Goal: Communication & Community: Answer question/provide support

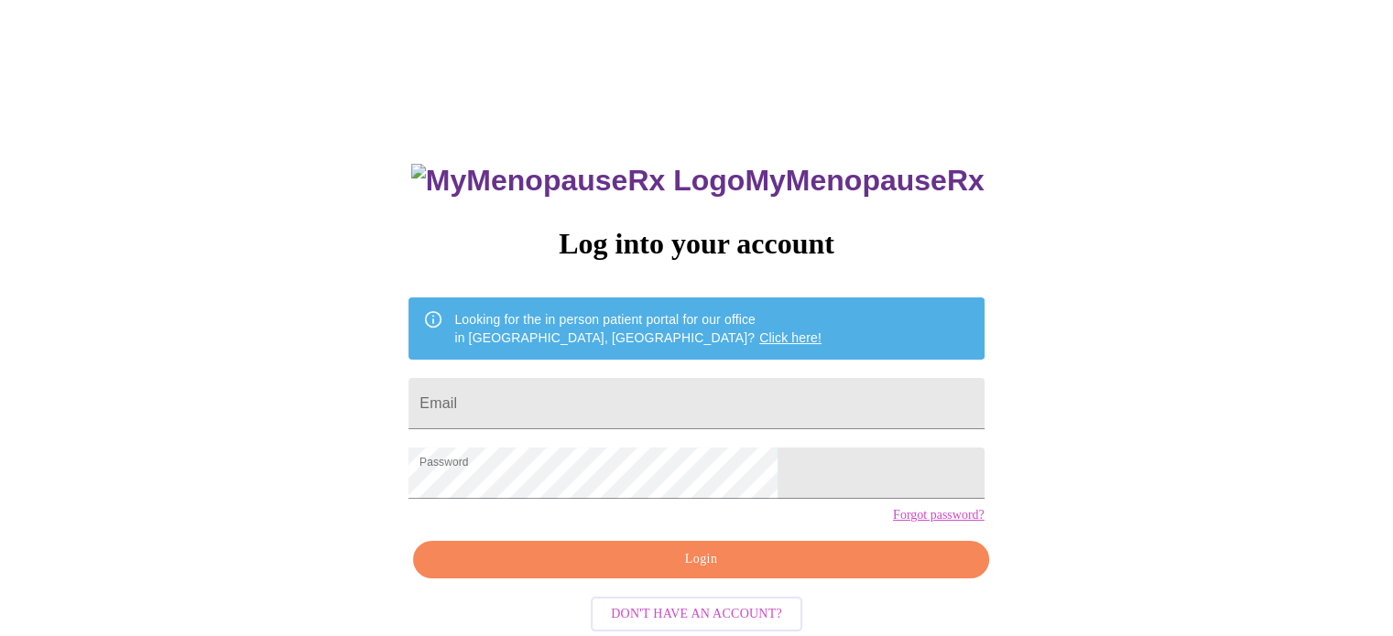
click at [1297, 508] on div "MyMenopauseRx Log into your account Looking for the in person patient portal fo…" at bounding box center [696, 389] width 1378 height 764
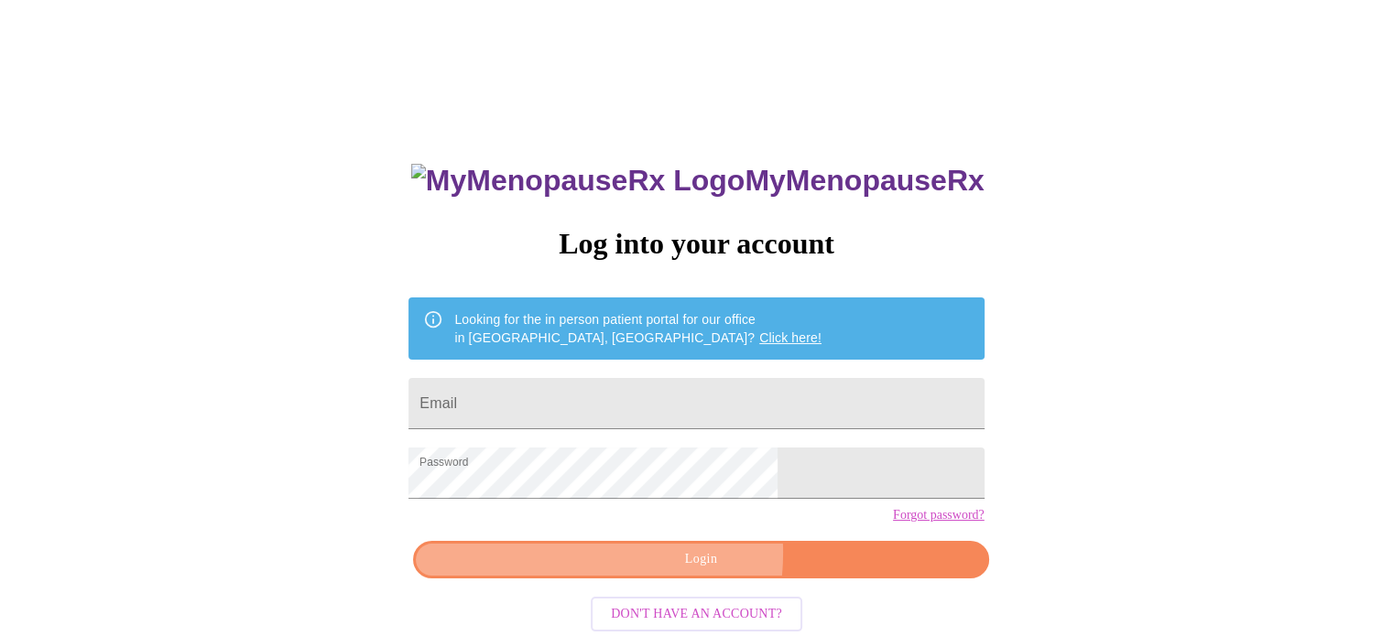
click at [638, 571] on span "Login" at bounding box center [700, 559] width 533 height 23
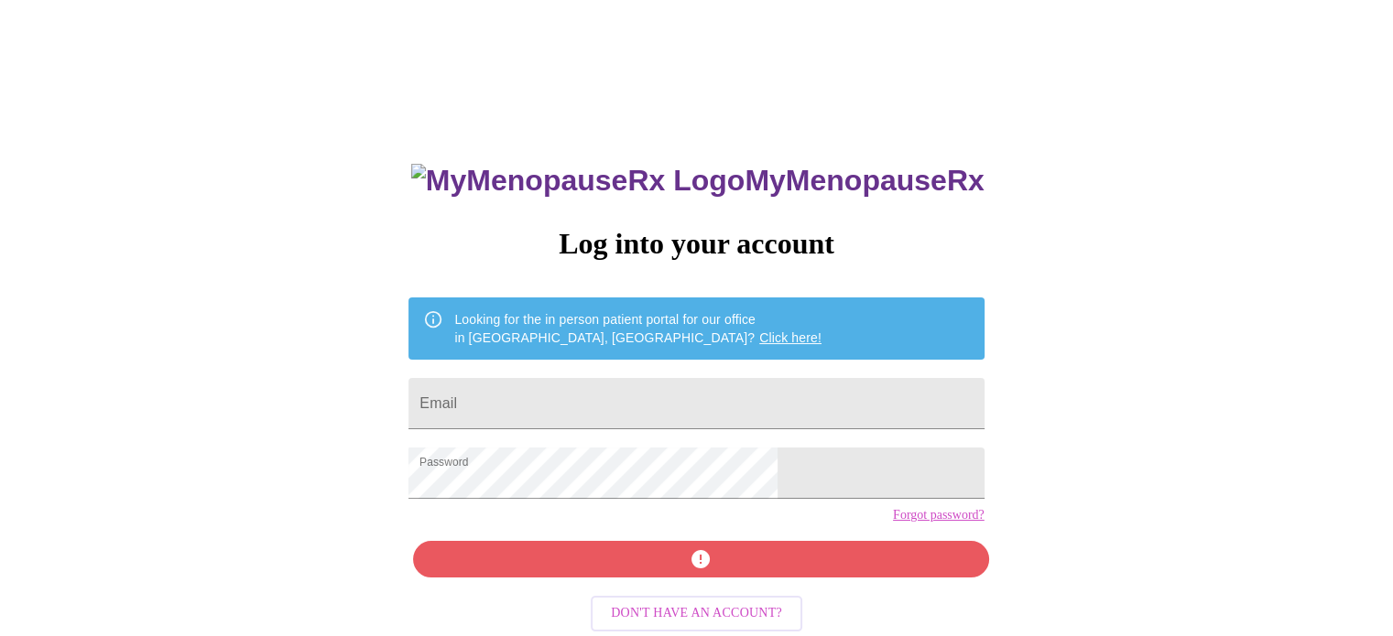
click at [603, 342] on div "Looking for the in person patient portal for our office in [GEOGRAPHIC_DATA], […" at bounding box center [637, 328] width 367 height 51
click at [574, 400] on input "Email" at bounding box center [695, 403] width 575 height 51
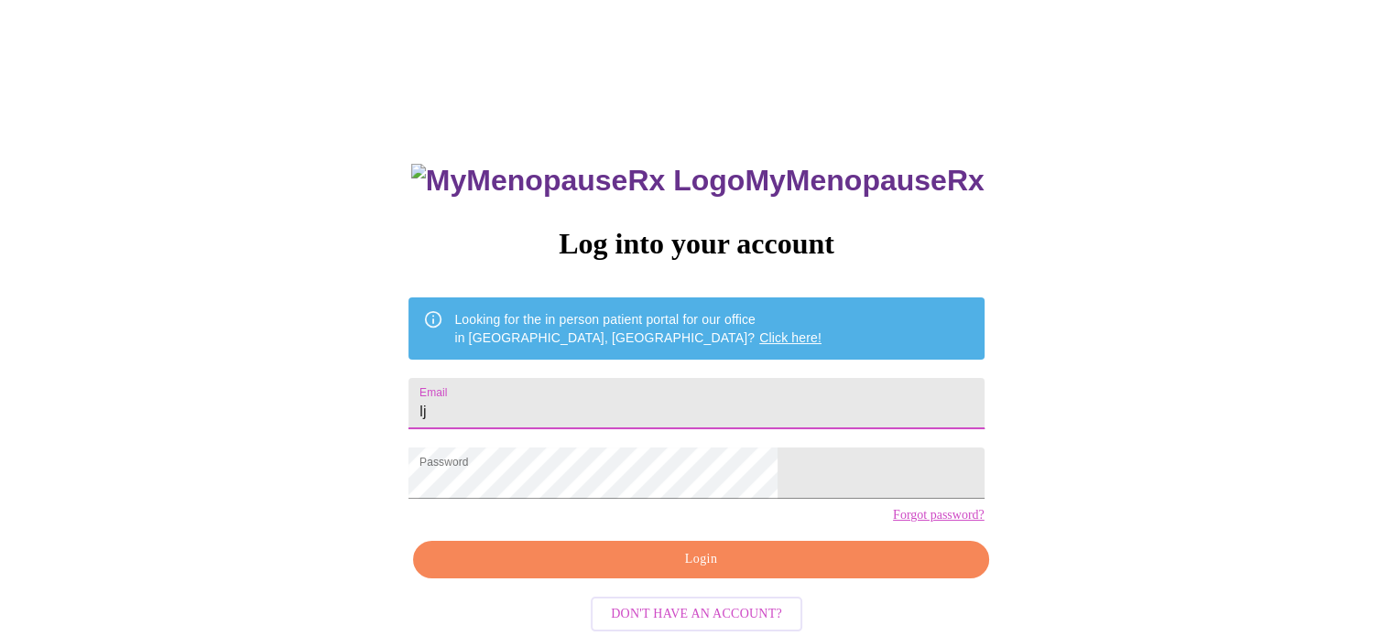
type input "[EMAIL_ADDRESS][DOMAIN_NAME]"
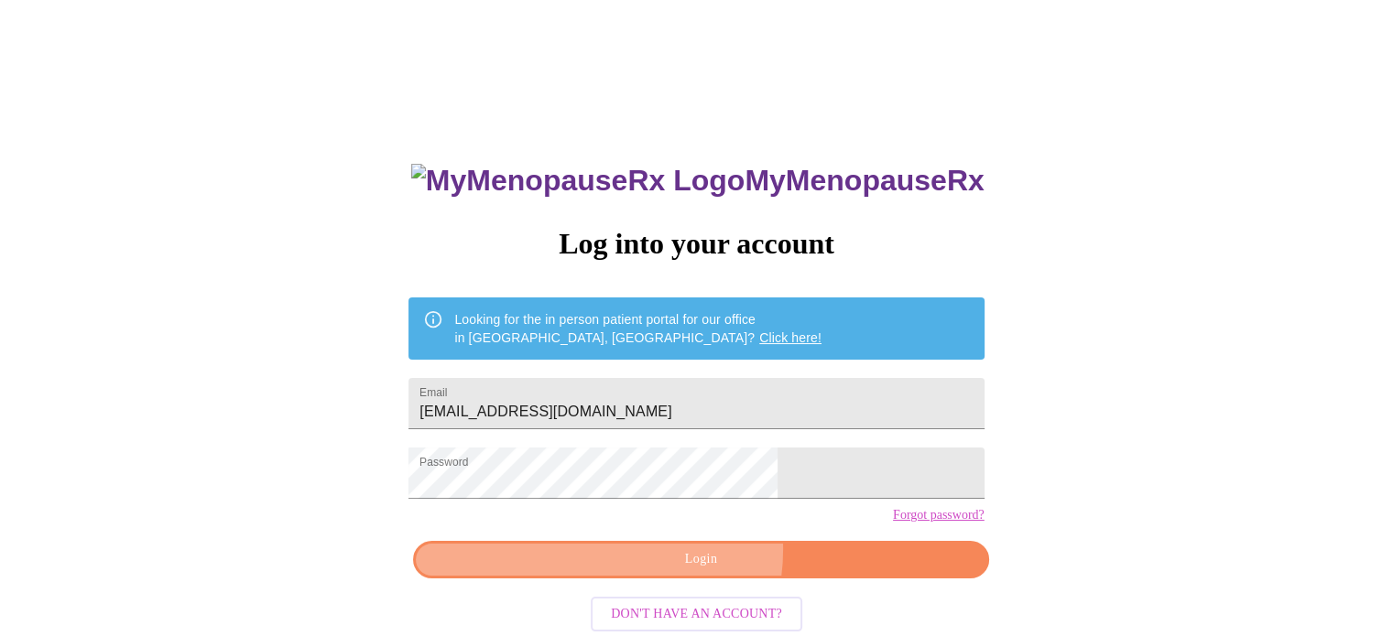
click at [672, 571] on span "Login" at bounding box center [700, 559] width 533 height 23
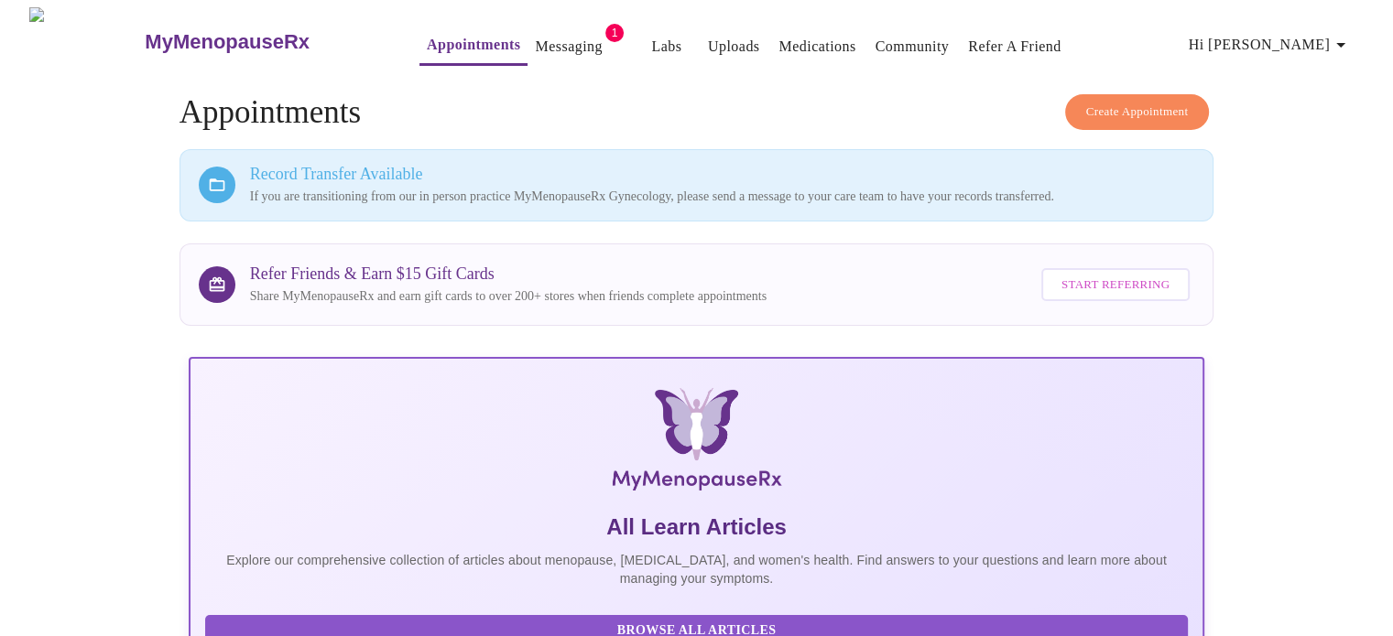
click at [1346, 34] on icon "button" at bounding box center [1340, 45] width 22 height 22
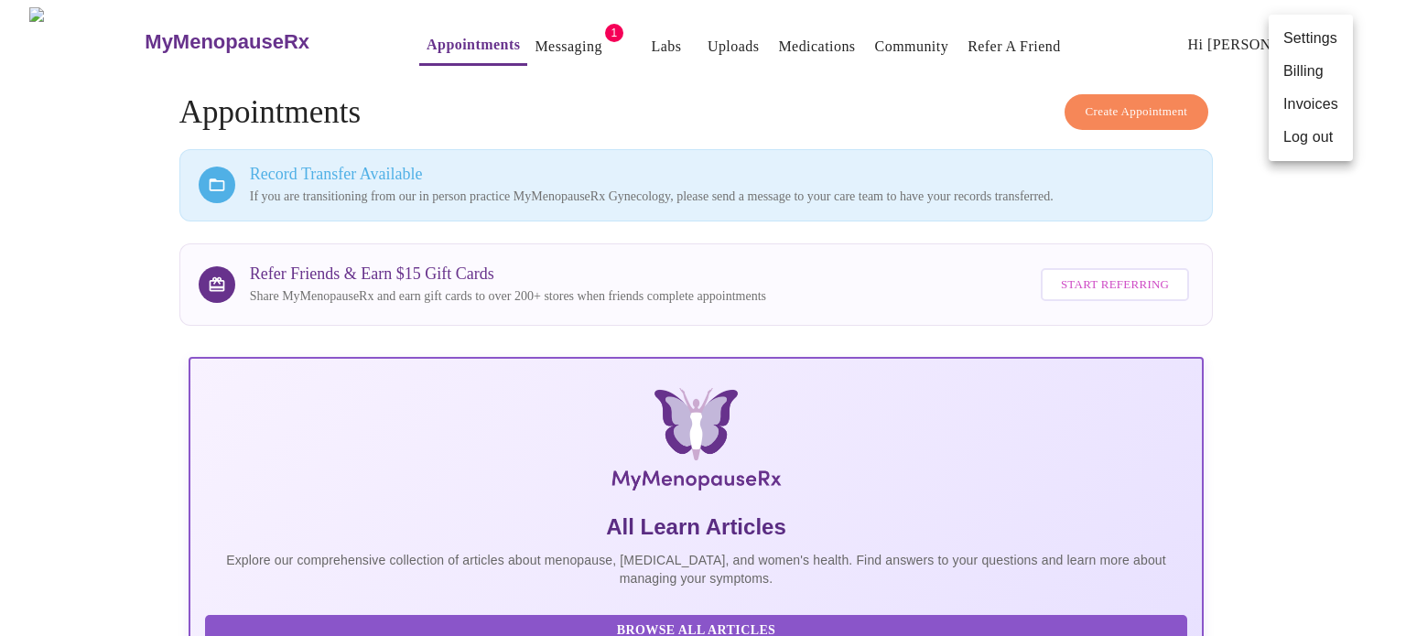
click at [1149, 32] on div at bounding box center [703, 318] width 1406 height 636
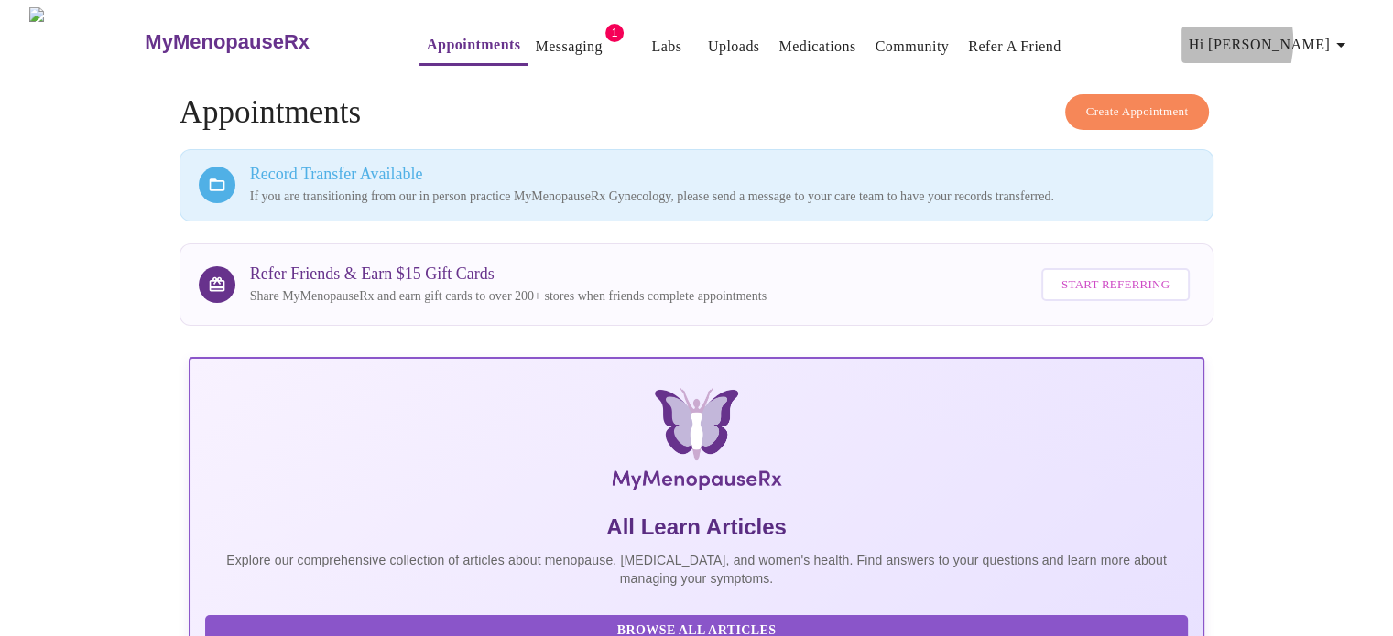
click at [1264, 34] on span "Hi [PERSON_NAME]" at bounding box center [1269, 45] width 163 height 26
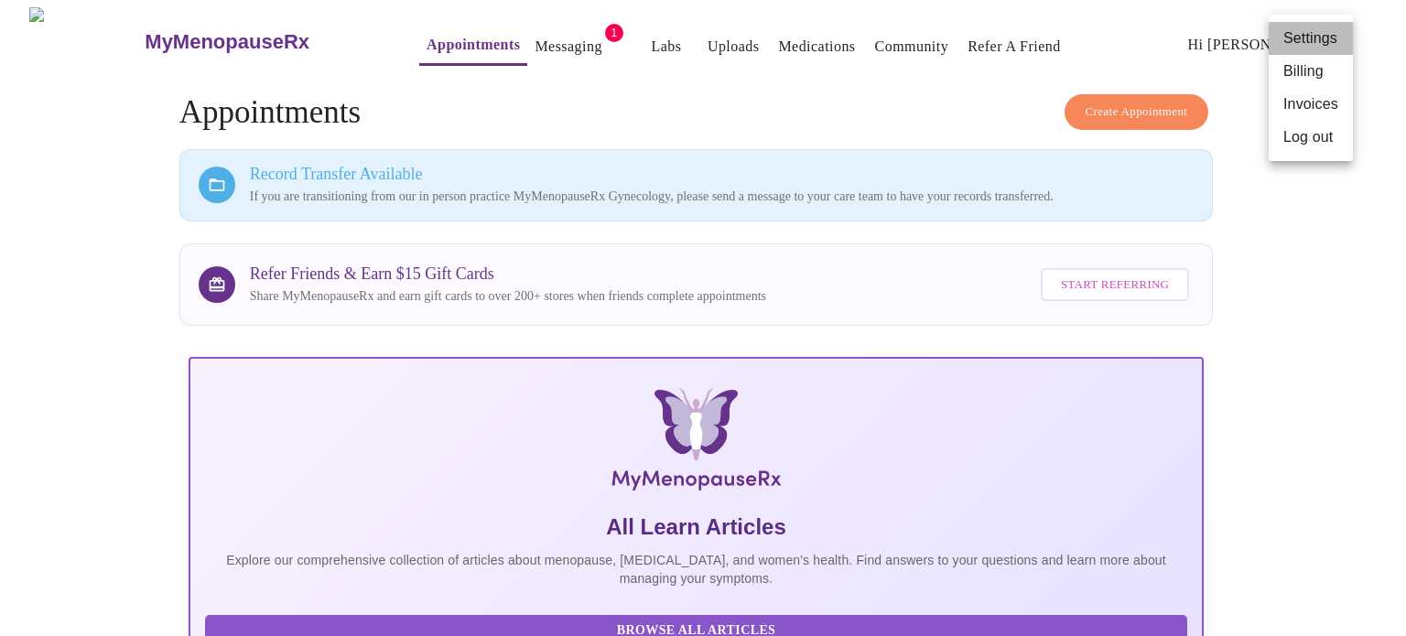
click at [1313, 37] on li "Settings" at bounding box center [1311, 38] width 84 height 33
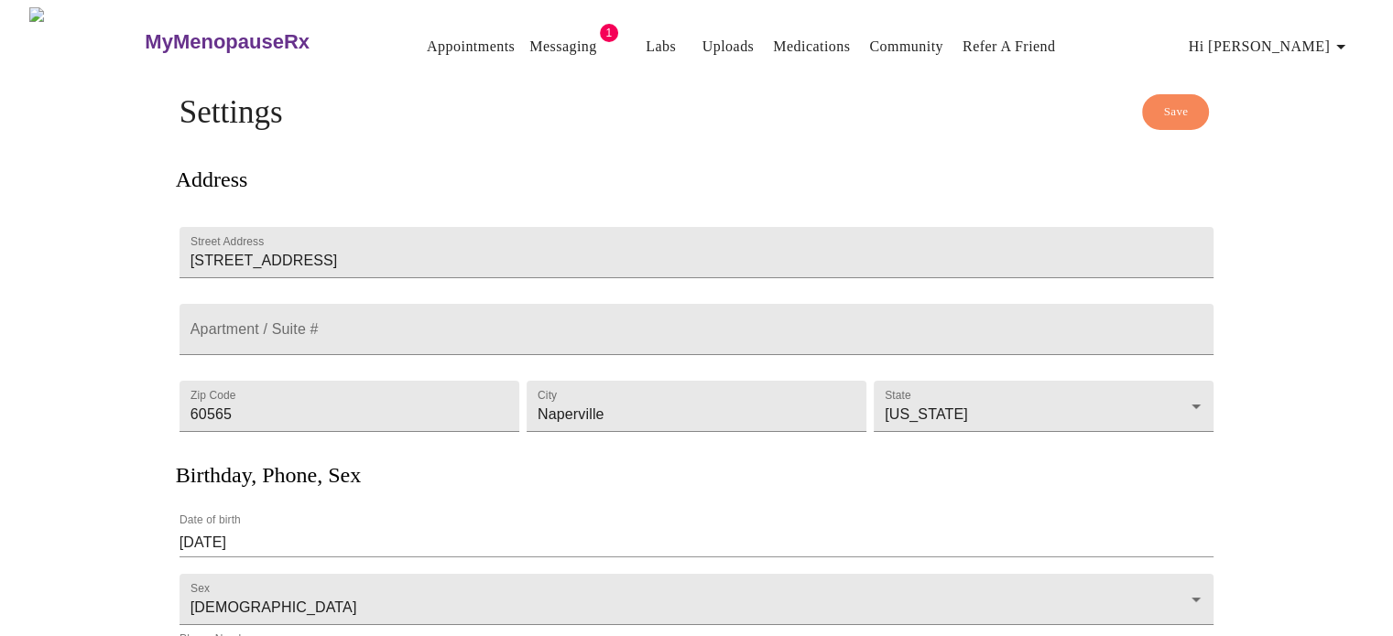
click at [543, 37] on link "Messaging" at bounding box center [562, 47] width 67 height 26
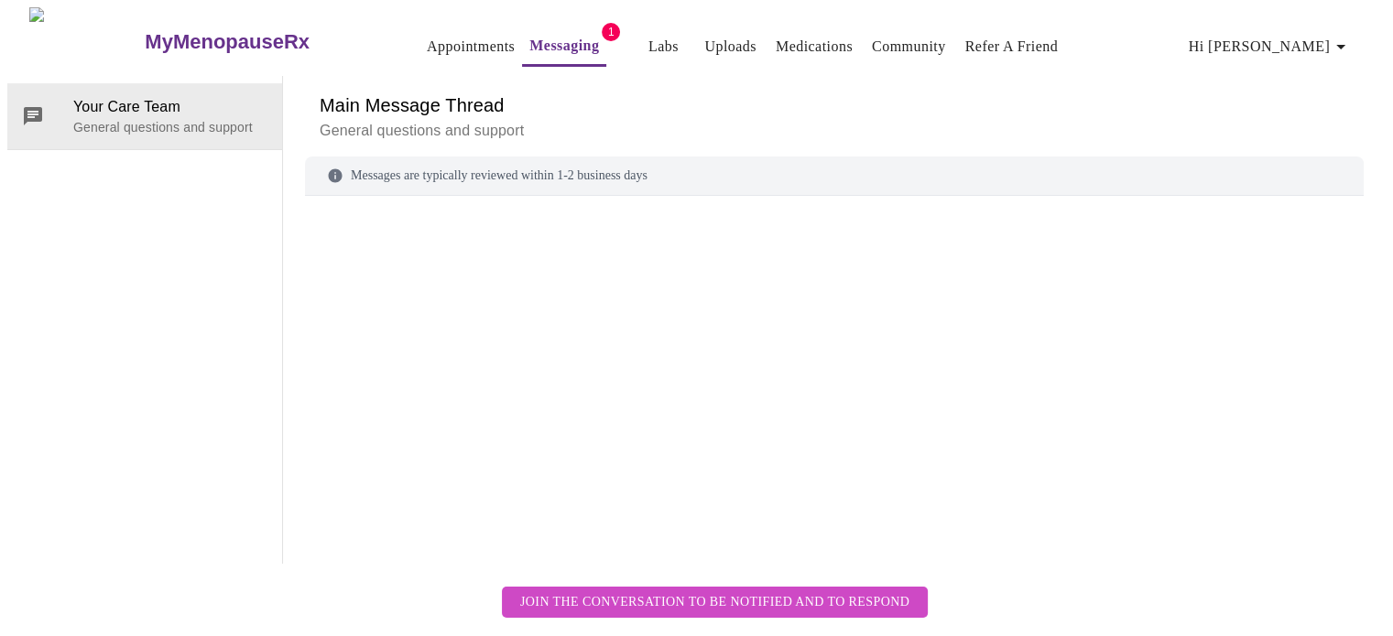
scroll to position [69, 0]
